Goal: Task Accomplishment & Management: Manage account settings

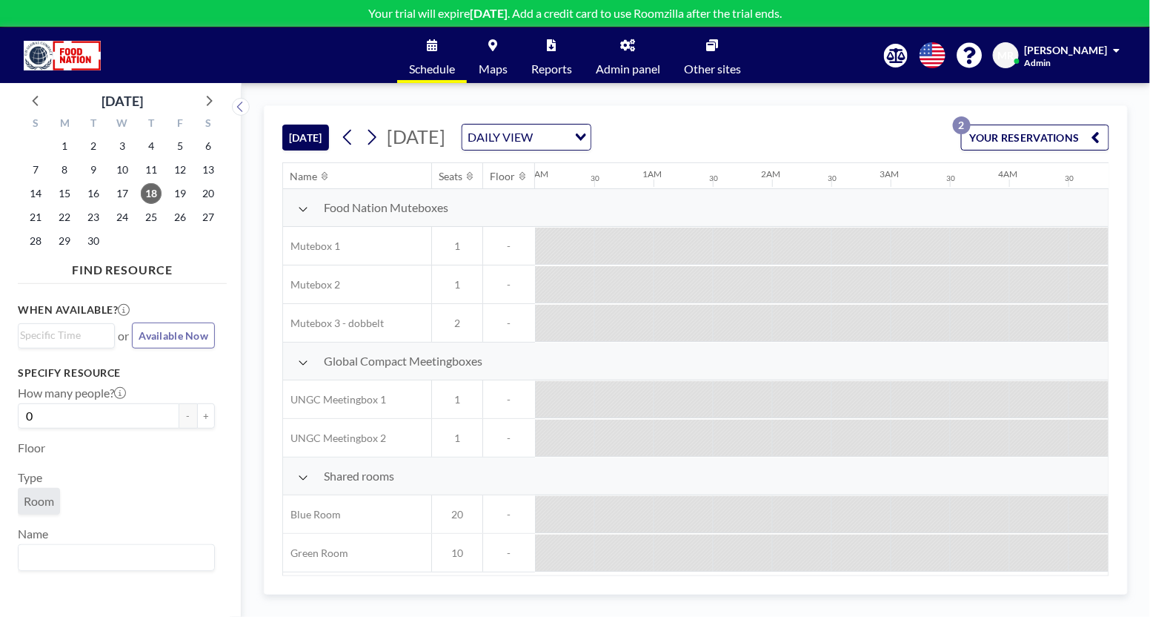
scroll to position [0, 1186]
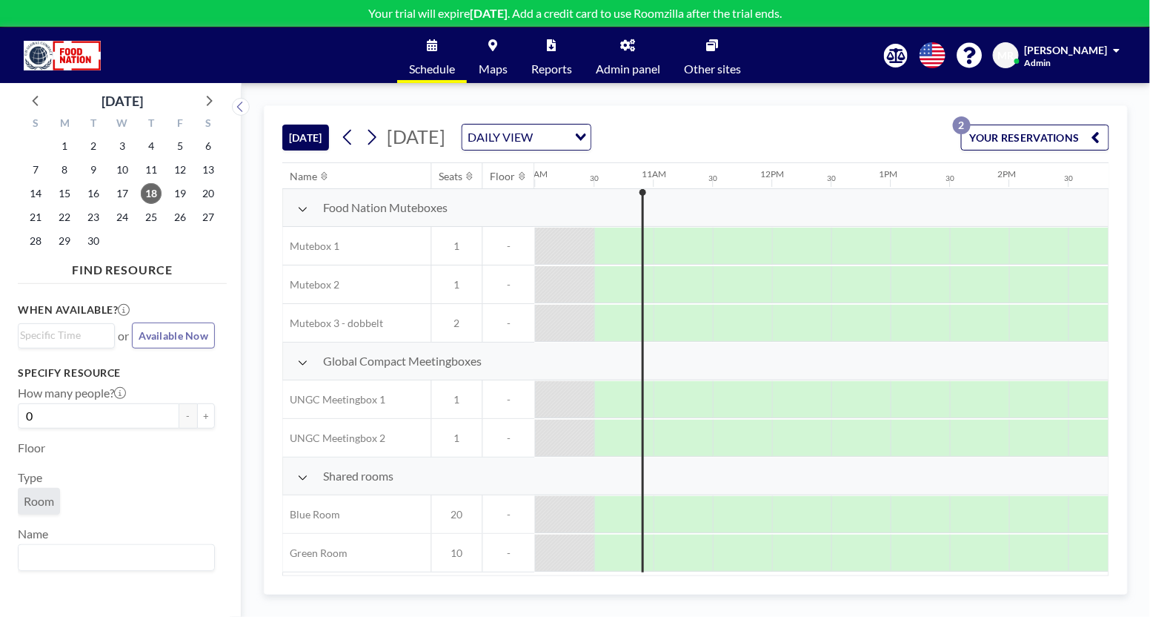
click at [1094, 47] on span "[PERSON_NAME]" at bounding box center [1066, 50] width 83 height 13
click at [628, 48] on icon at bounding box center [628, 45] width 15 height 12
click at [36, 215] on span "21" at bounding box center [35, 217] width 21 height 21
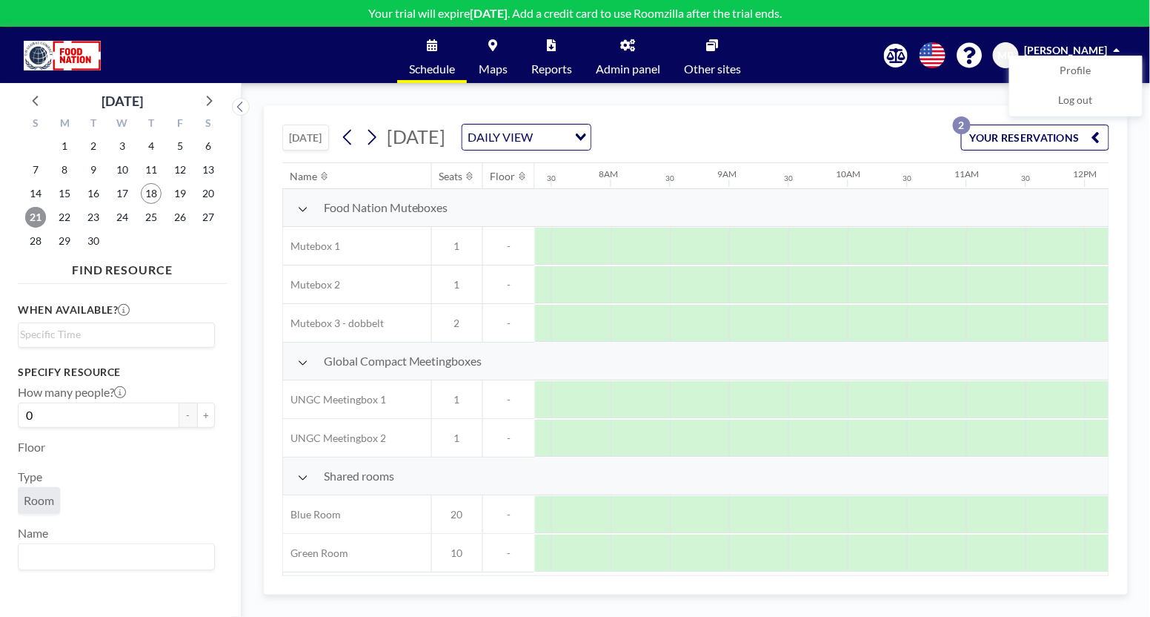
scroll to position [0, 889]
click at [69, 219] on span "22" at bounding box center [64, 217] width 21 height 21
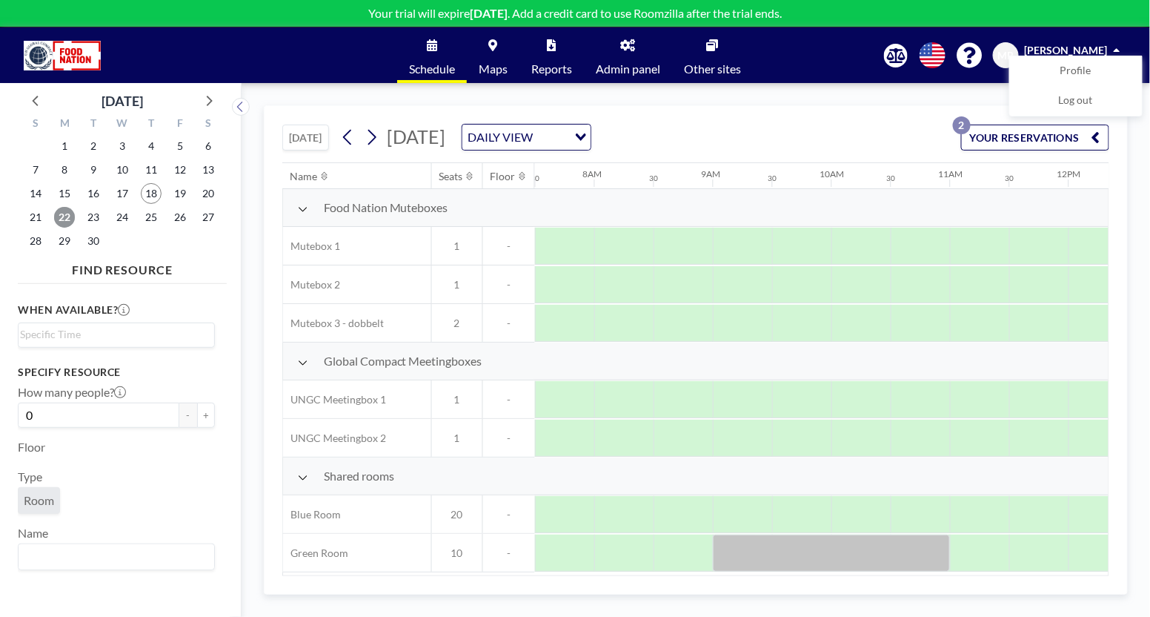
scroll to position [4, 889]
click at [96, 217] on span "23" at bounding box center [93, 217] width 21 height 21
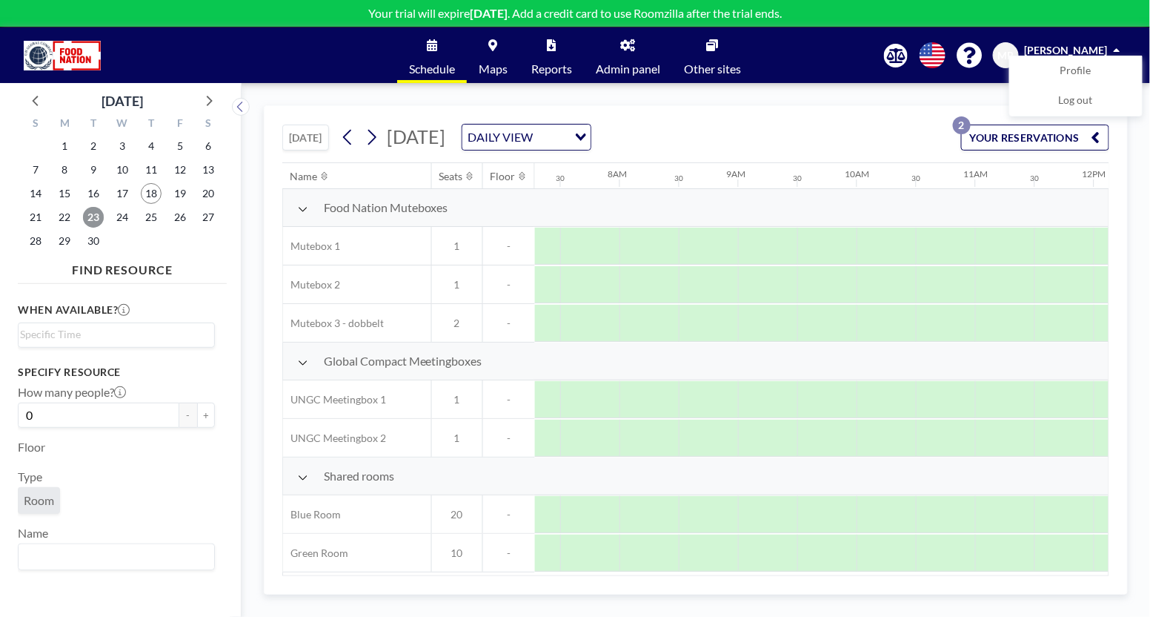
scroll to position [0, 889]
click at [117, 215] on span "24" at bounding box center [122, 217] width 21 height 21
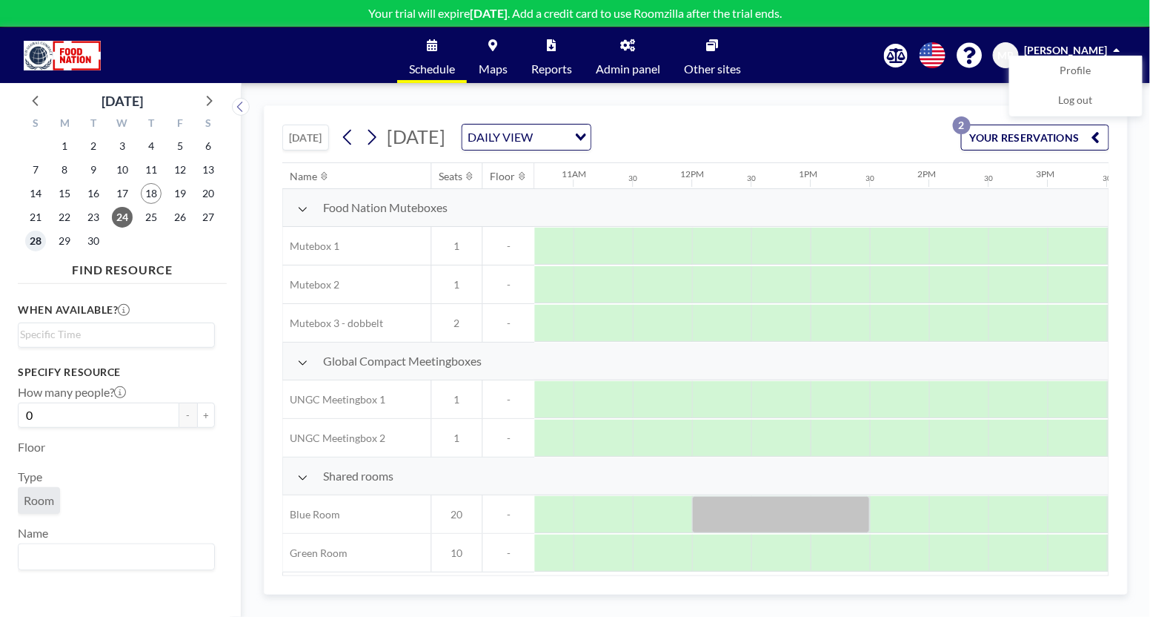
click at [32, 243] on span "28" at bounding box center [35, 241] width 21 height 21
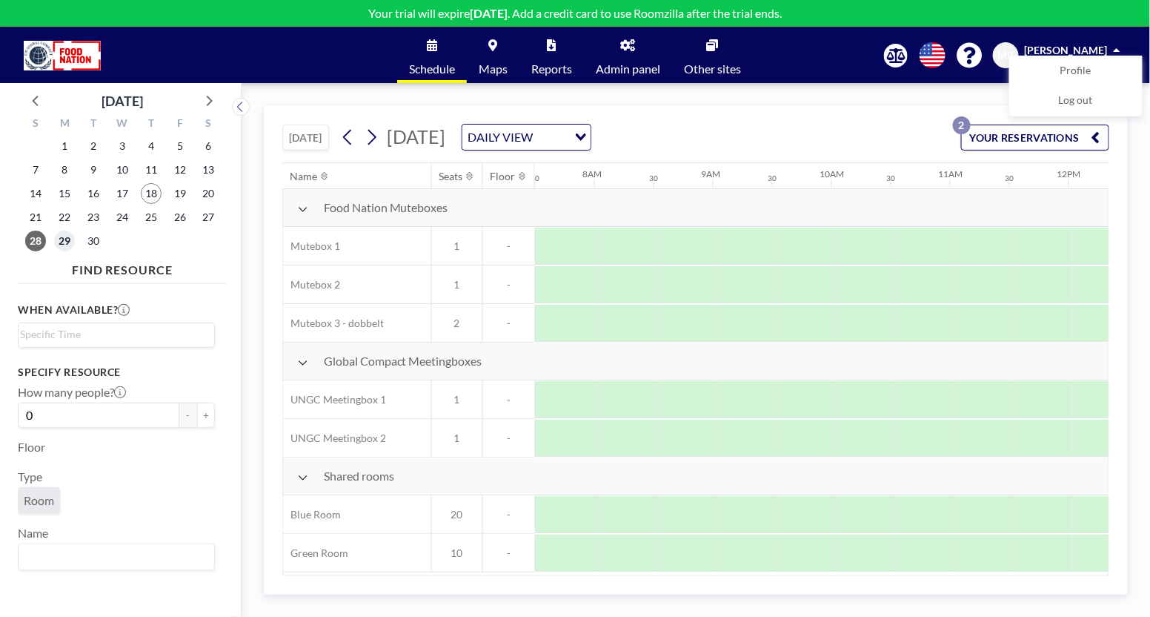
click at [63, 244] on span "29" at bounding box center [64, 241] width 21 height 21
click at [93, 244] on span "30" at bounding box center [93, 241] width 21 height 21
click at [961, 123] on p "2" at bounding box center [962, 125] width 18 height 18
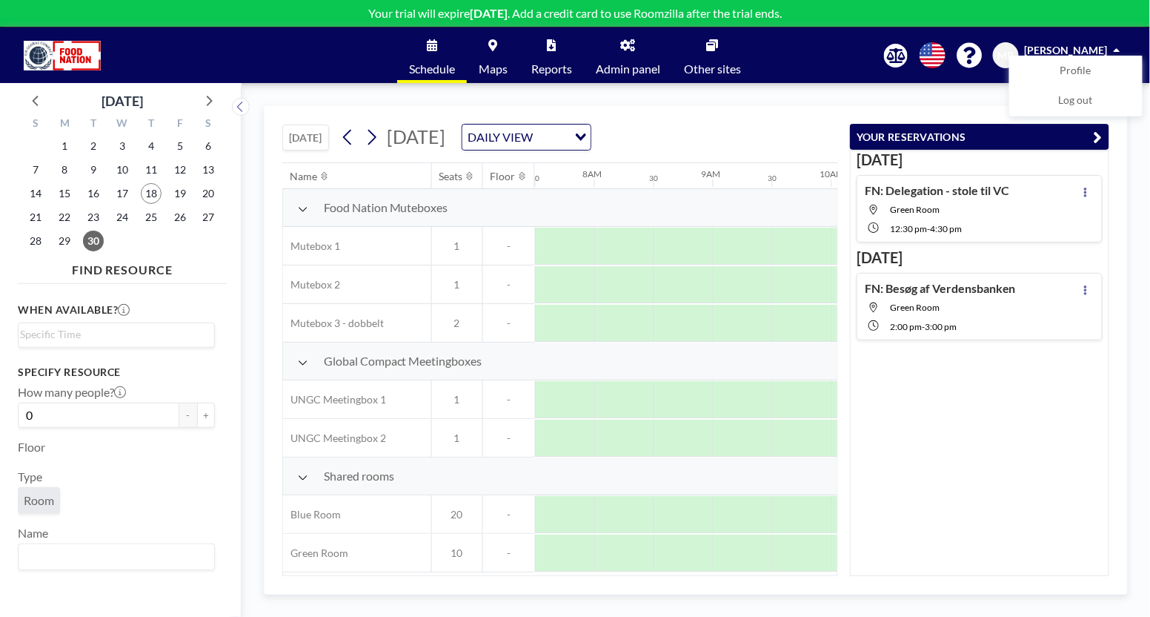
click at [1025, 402] on div "Sep 22 FN: Delegation - stole til VC Green Room 12:30 PM - 4:30 PM Oct 2 FN: Be…" at bounding box center [979, 363] width 259 height 426
click at [628, 44] on icon at bounding box center [628, 45] width 15 height 12
